Goal: Check status: Check status

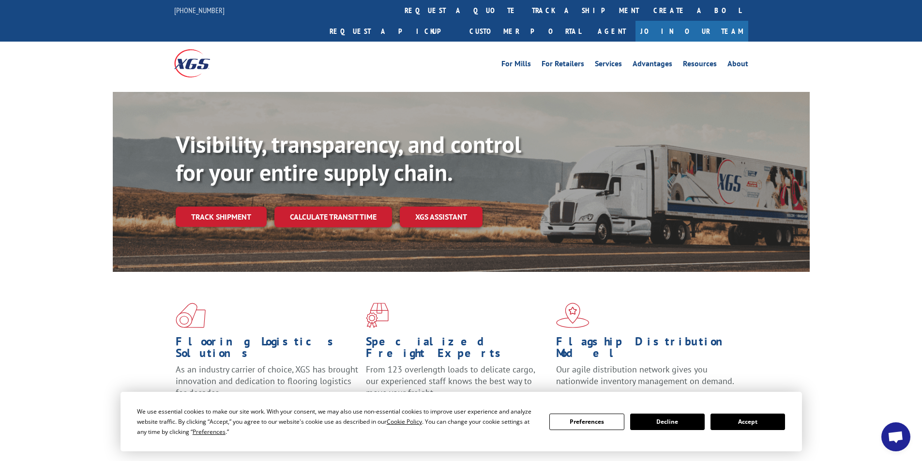
click at [227, 207] on link "Track shipment" at bounding box center [221, 217] width 91 height 20
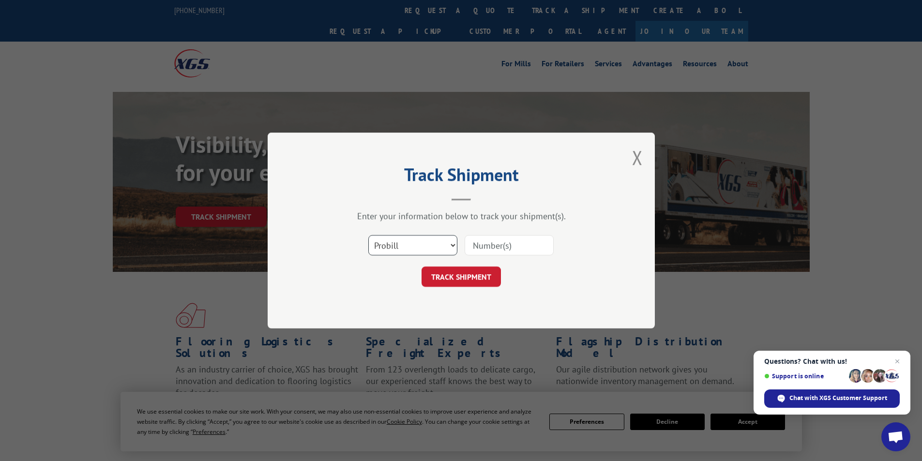
click at [452, 243] on select "Select category... Probill BOL PO" at bounding box center [413, 245] width 89 height 20
select select "bol"
click at [369, 235] on select "Select category... Probill BOL PO" at bounding box center [413, 245] width 89 height 20
paste input "6027197"
type input "6027197"
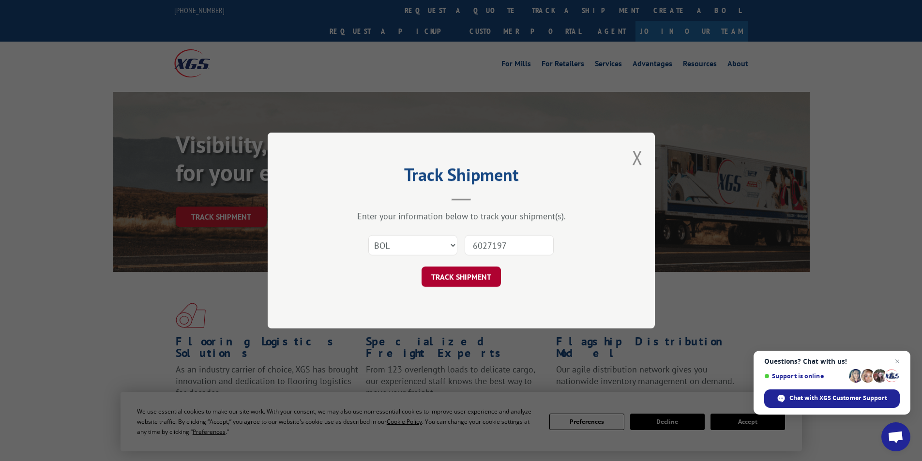
click at [465, 278] on button "TRACK SHIPMENT" at bounding box center [461, 277] width 79 height 20
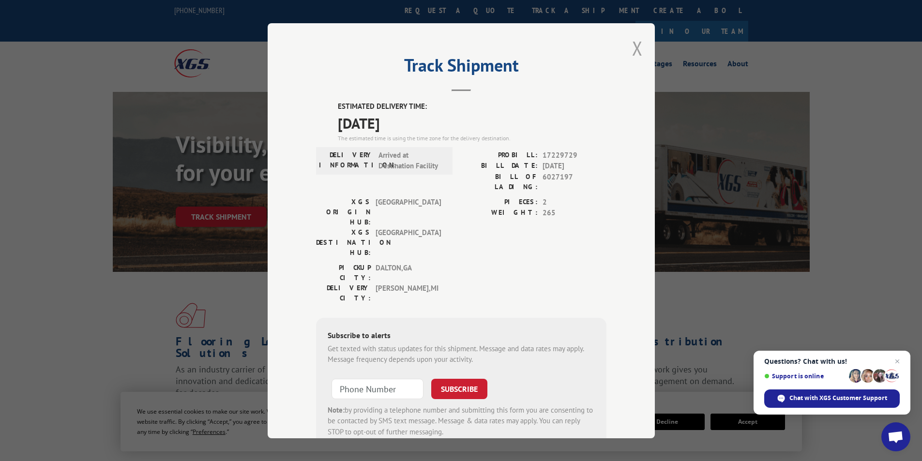
click at [634, 48] on button "Close modal" at bounding box center [637, 48] width 11 height 26
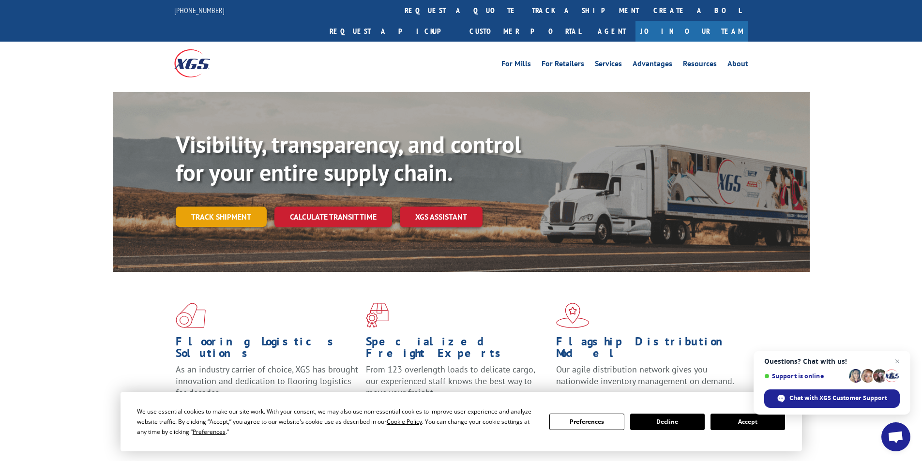
click at [245, 207] on link "Track shipment" at bounding box center [221, 217] width 91 height 20
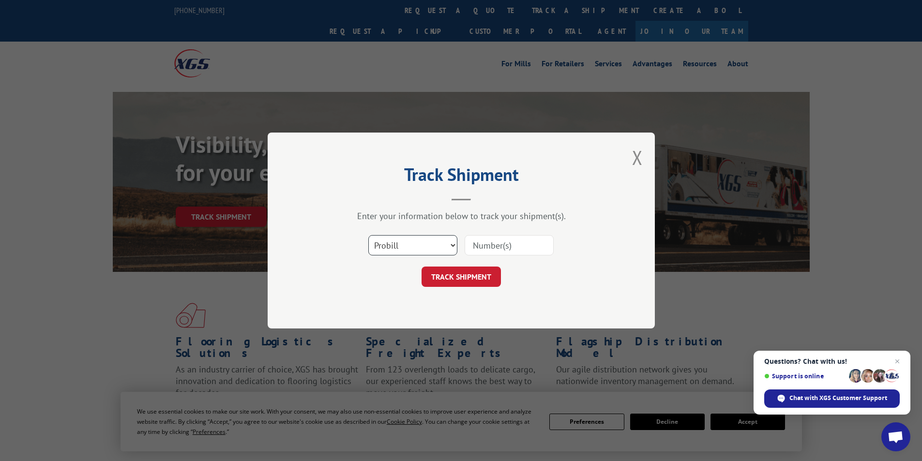
click at [451, 243] on select "Select category... Probill BOL PO" at bounding box center [413, 245] width 89 height 20
select select "bol"
click at [369, 235] on select "Select category... Probill BOL PO" at bounding box center [413, 245] width 89 height 20
paste input "6027197"
type input "6027197"
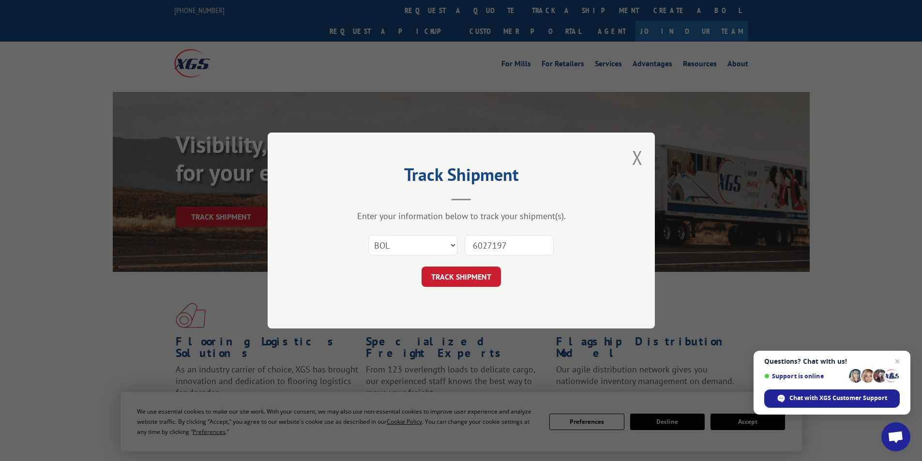
click at [467, 280] on button "TRACK SHIPMENT" at bounding box center [461, 277] width 79 height 20
